Goal: Transaction & Acquisition: Obtain resource

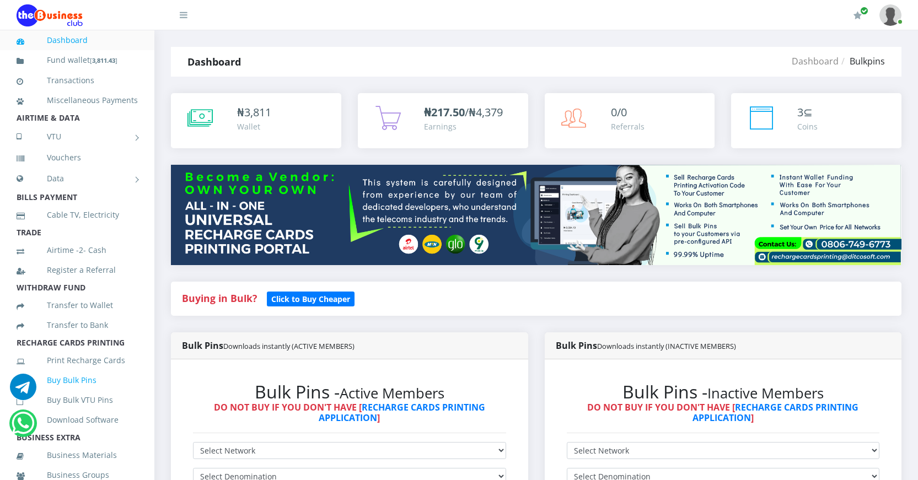
click at [58, 393] on link "Buy Bulk Pins" at bounding box center [77, 380] width 121 height 25
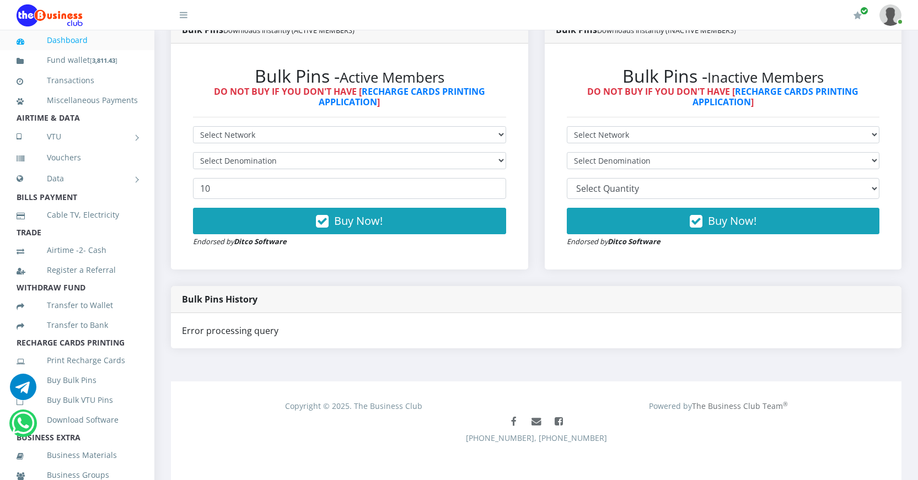
scroll to position [319, 0]
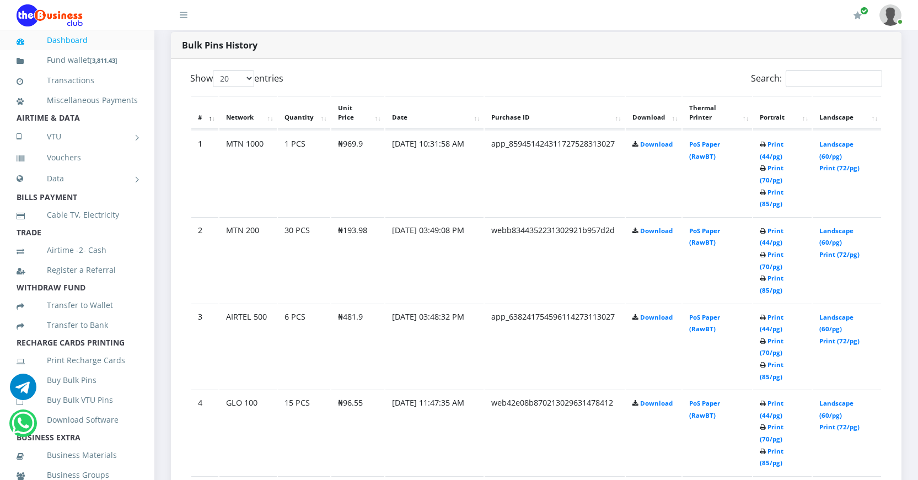
scroll to position [495, 0]
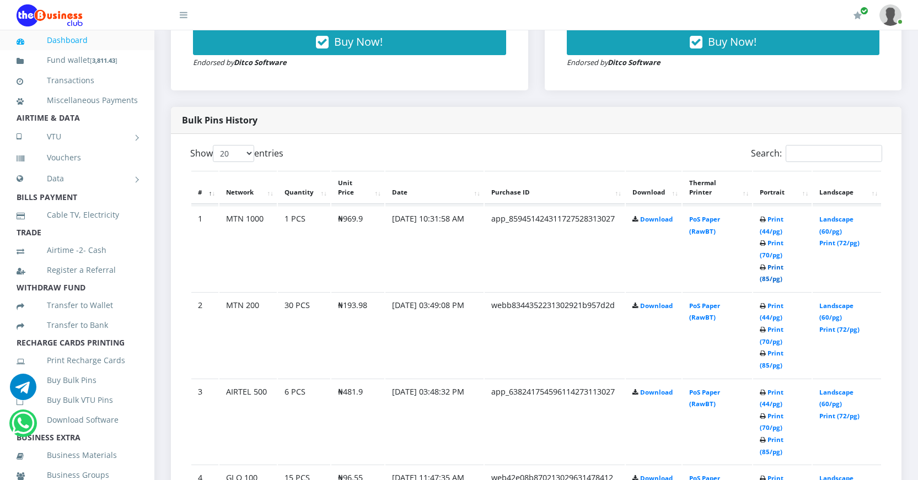
click at [767, 277] on link "Print (85/pg)" at bounding box center [771, 273] width 24 height 20
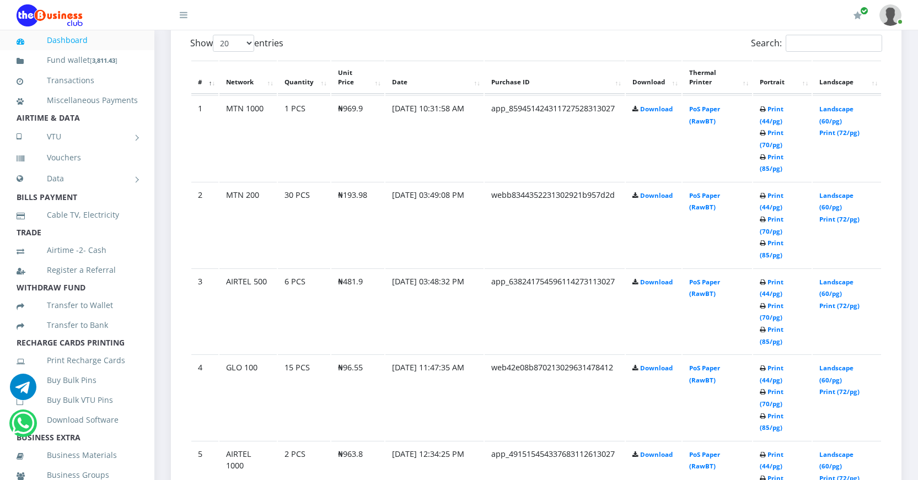
scroll to position [495, 0]
